Goal: Task Accomplishment & Management: Manage account settings

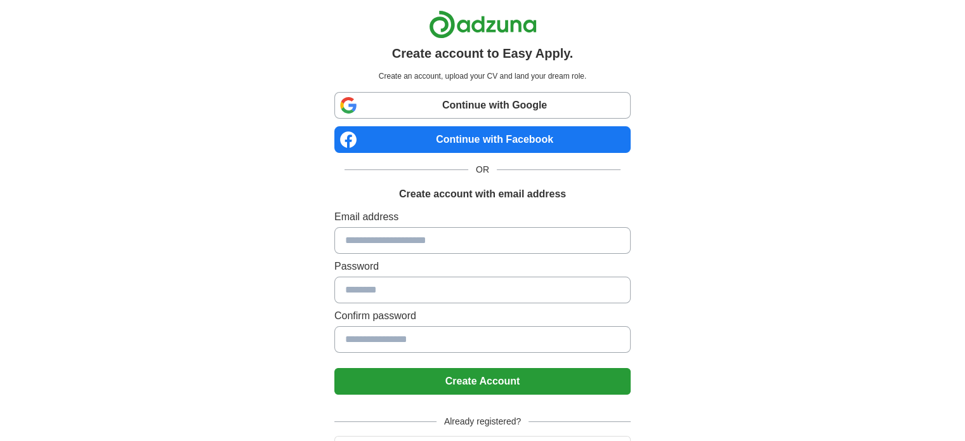
scroll to position [66, 0]
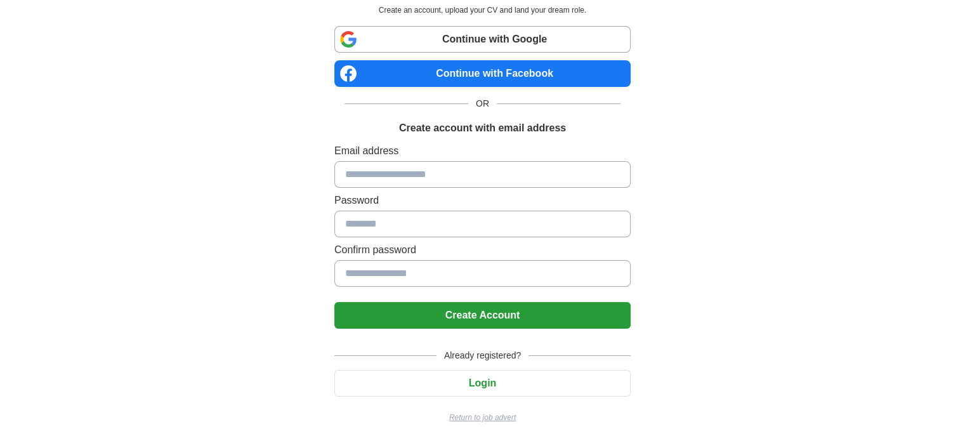
click at [467, 383] on button "Login" at bounding box center [482, 383] width 296 height 27
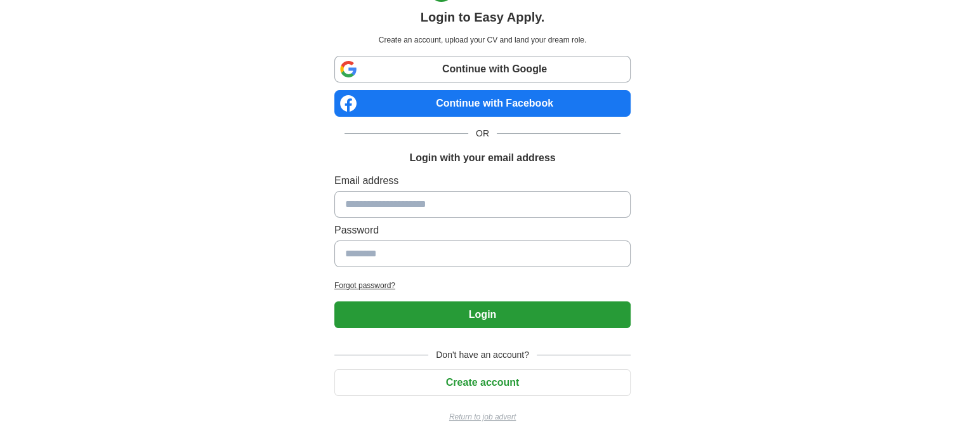
click at [461, 370] on button "Create account" at bounding box center [482, 382] width 296 height 27
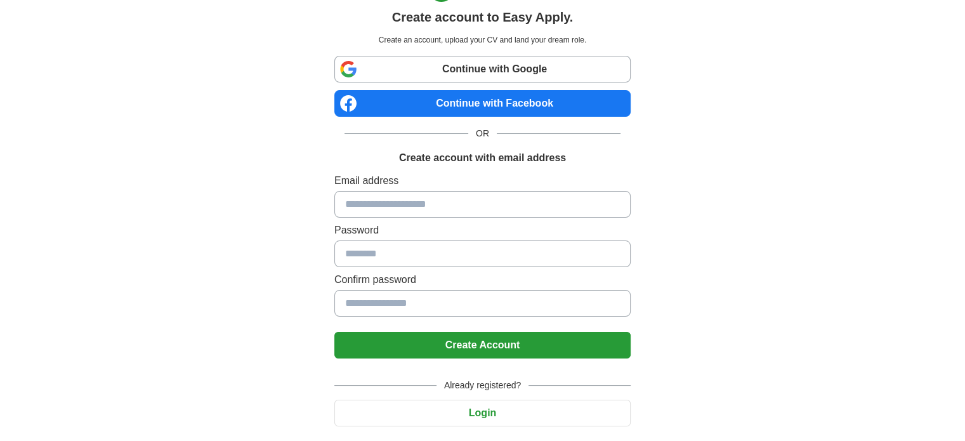
click at [456, 416] on button "Login" at bounding box center [482, 413] width 296 height 27
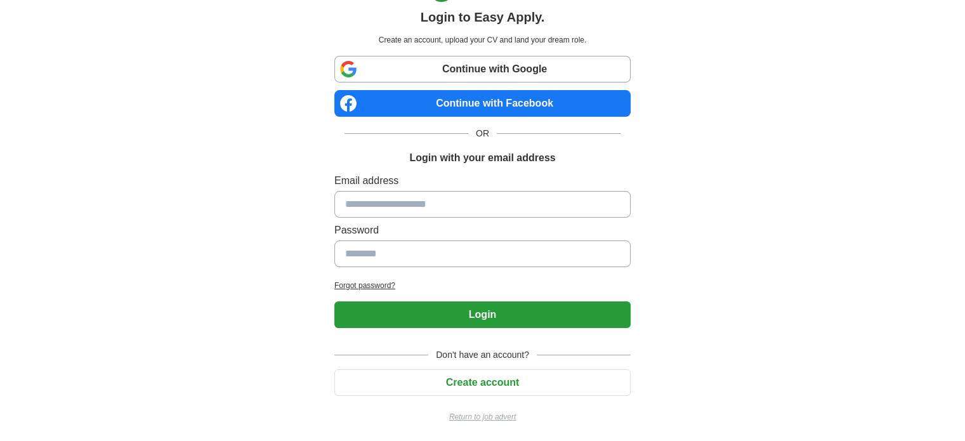
click at [463, 213] on input at bounding box center [482, 204] width 296 height 27
type input "**********"
click at [334, 301] on button "Login" at bounding box center [482, 314] width 296 height 27
